Goal: Go to known website: Go to known website

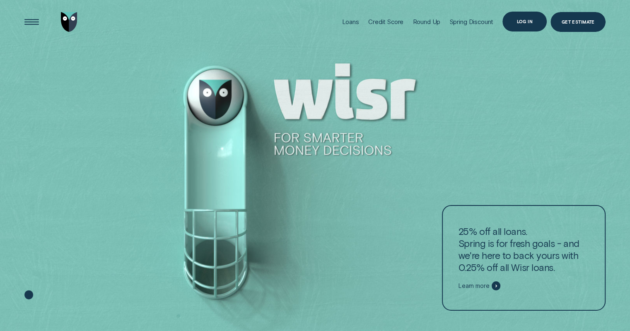
click at [527, 19] on div "Log in" at bounding box center [524, 21] width 16 height 4
click at [533, 25] on div "Log in" at bounding box center [524, 22] width 44 height 20
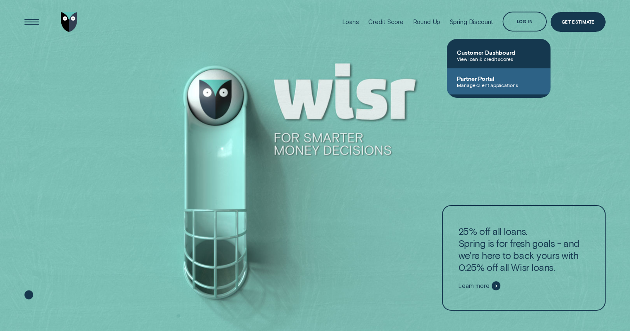
click at [490, 80] on span "Partner Portal" at bounding box center [499, 78] width 84 height 7
